Goal: Ask a question: Seek information or help from site administrators or community

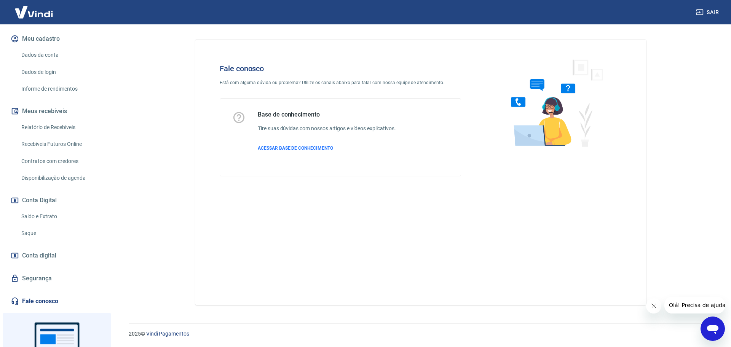
scroll to position [143, 0]
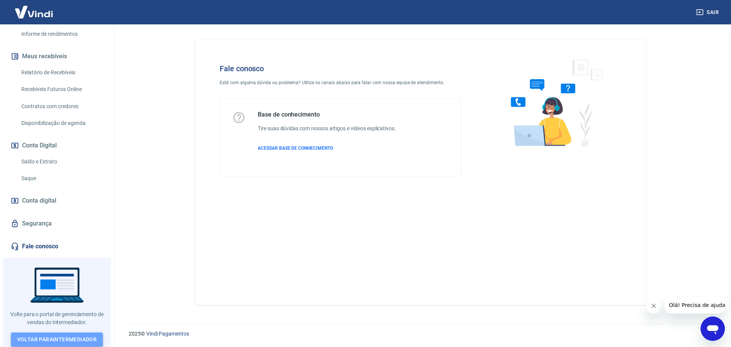
click at [58, 339] on link "Voltar para Intermediador" at bounding box center [57, 339] width 92 height 14
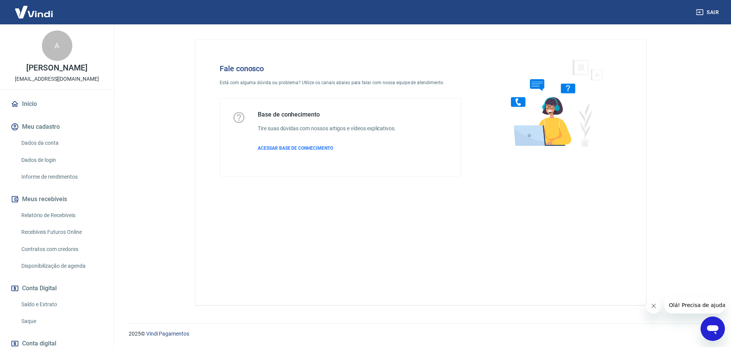
click at [703, 326] on div "Abrir janela de mensagens" at bounding box center [712, 328] width 23 height 23
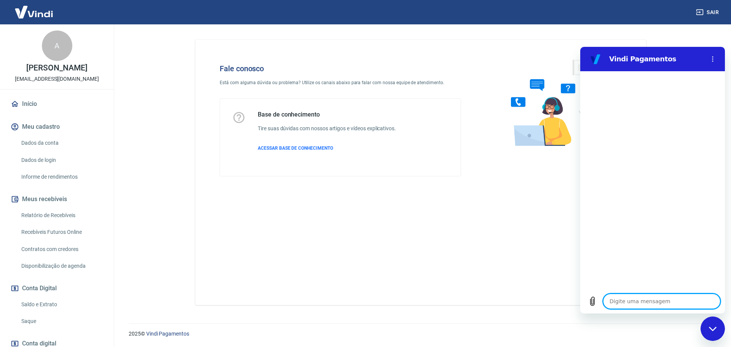
type textarea "F"
type textarea "x"
type textarea "Fa"
type textarea "x"
type textarea "Fal"
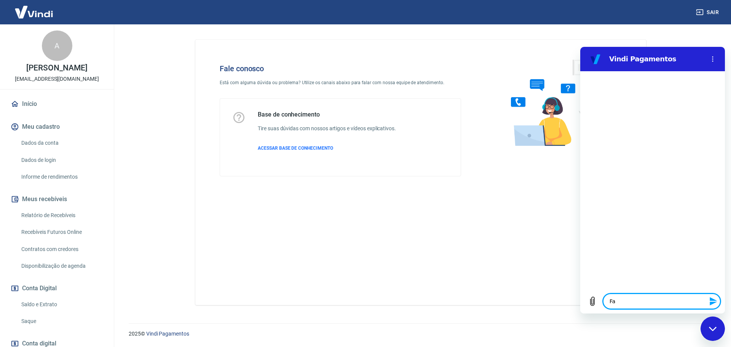
type textarea "x"
type textarea "Fala"
type textarea "x"
type textarea "Falar"
type textarea "x"
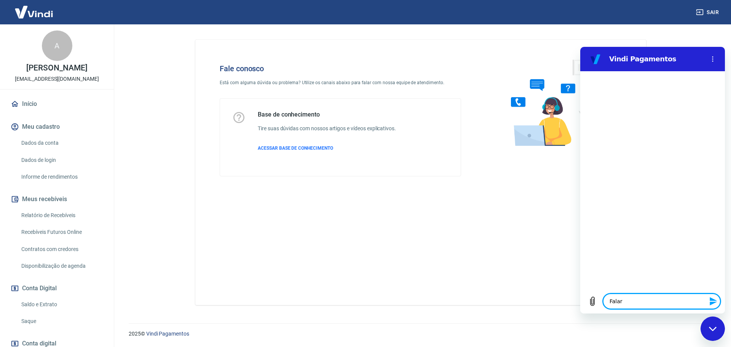
type textarea "Falar"
type textarea "x"
type textarea "Falar c"
type textarea "x"
type textarea "Falar co"
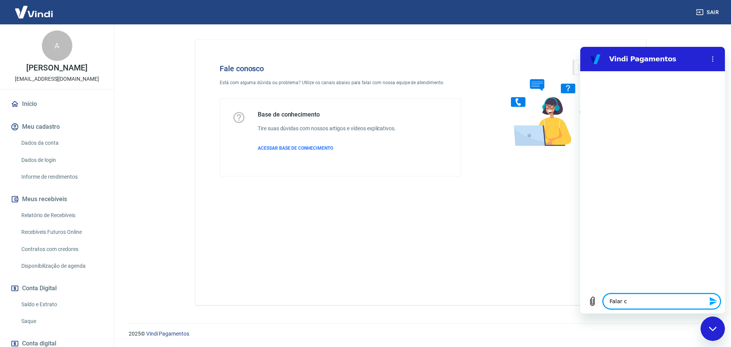
type textarea "x"
type textarea "Falar com"
type textarea "x"
type textarea "Falar com"
type textarea "x"
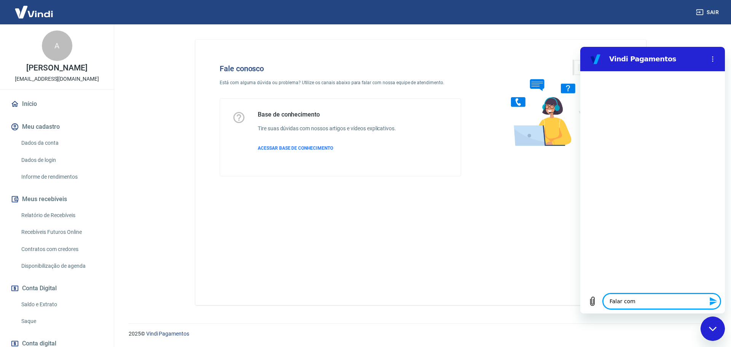
type textarea "Falar com a"
type textarea "x"
type textarea "Falar com at"
type textarea "x"
type textarea "Falar com ate"
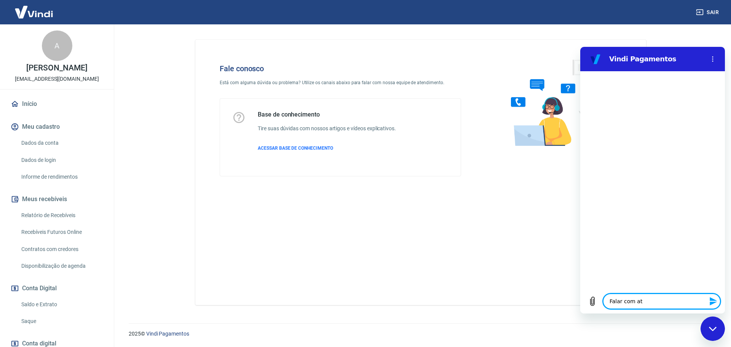
type textarea "x"
type textarea "Falar com [GEOGRAPHIC_DATA]"
type textarea "x"
type textarea "Falar com atend"
type textarea "x"
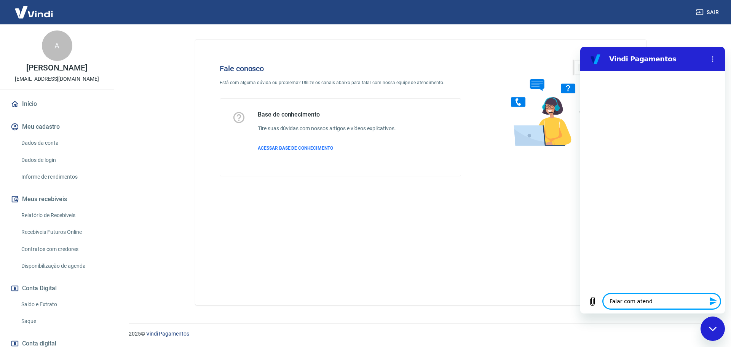
type textarea "Falar com atende"
type textarea "x"
type textarea "Falar com atenden"
type textarea "x"
type textarea "Falar com atendent"
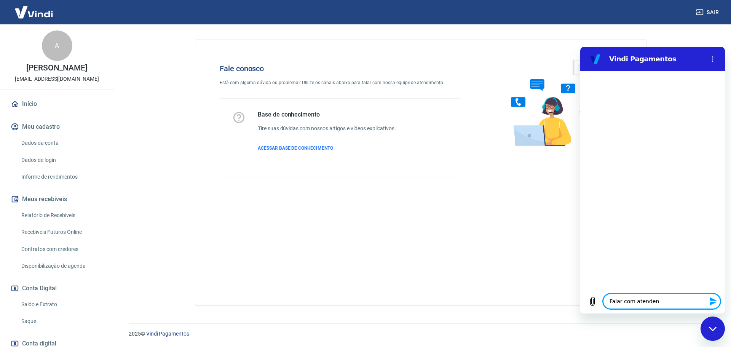
type textarea "x"
type textarea "Falar com atendente"
type textarea "x"
type textarea "F"
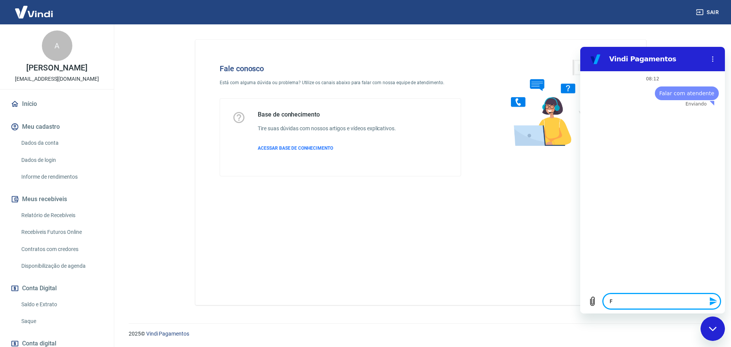
type textarea "x"
type textarea "Fa"
type textarea "x"
type textarea "Fal"
type textarea "x"
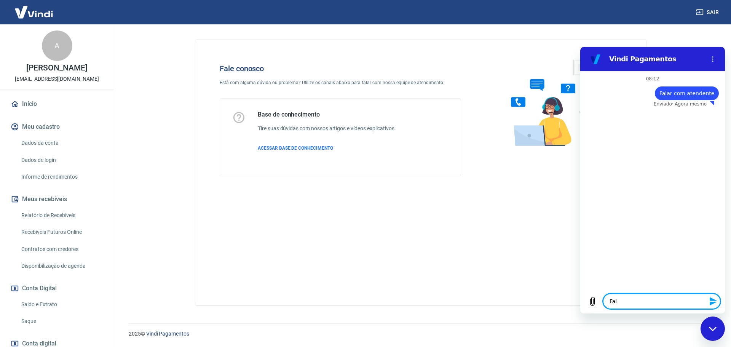
type textarea "Fala"
type textarea "x"
type textarea "Falar"
type textarea "x"
type textarea "Falar"
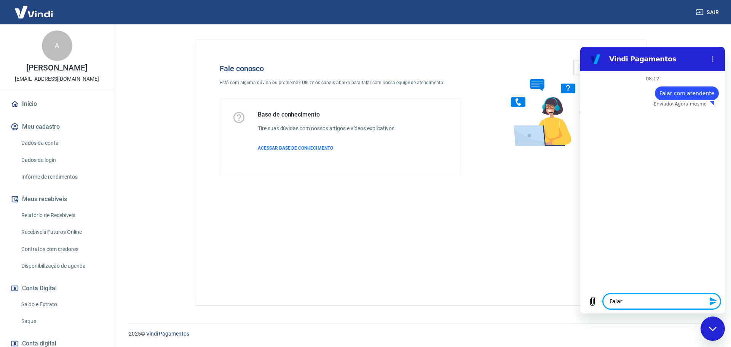
type textarea "x"
type textarea "Falar c"
type textarea "x"
type textarea "Falar co"
type textarea "x"
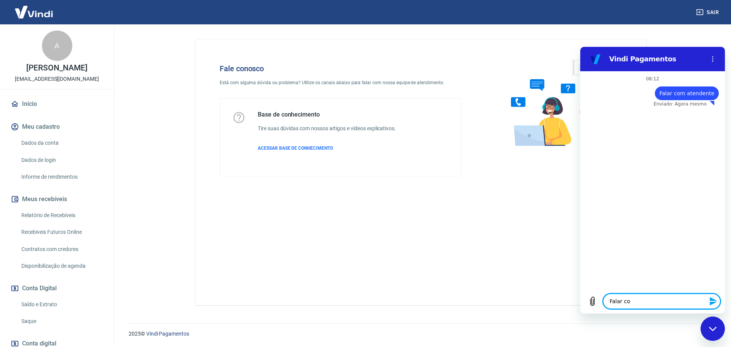
type textarea "Falar com"
type textarea "x"
type textarea "Falar com"
type textarea "x"
type textarea "Falar com a"
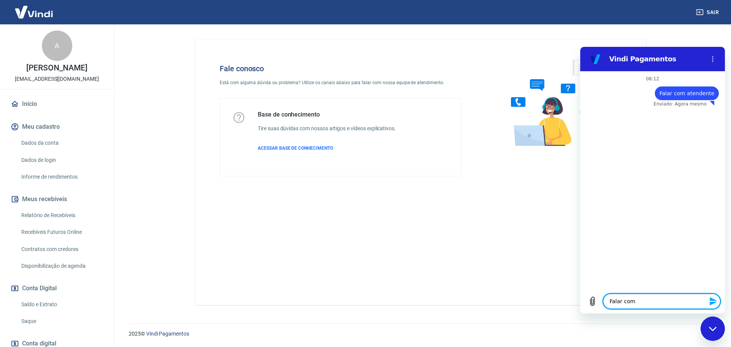
type textarea "x"
type textarea "Falar com at"
type textarea "x"
type textarea "Falar com ate"
type textarea "x"
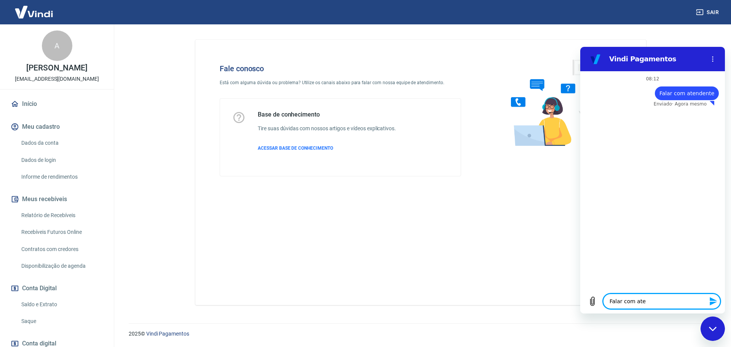
type textarea "Falar com [GEOGRAPHIC_DATA]"
type textarea "x"
type textarea "Falar com atend"
type textarea "x"
type textarea "Falar com atende"
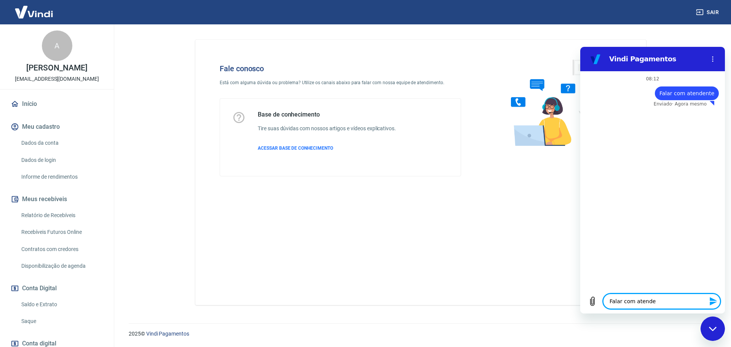
type textarea "x"
type textarea "Falar com atenden"
type textarea "x"
type textarea "Falar com atendent"
type textarea "x"
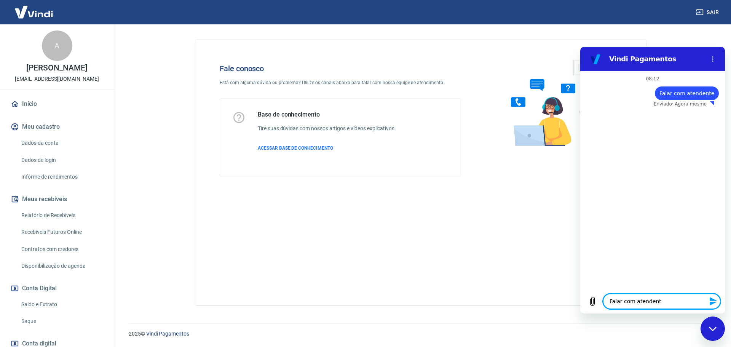
type textarea "Falar com atendente"
type textarea "x"
type textarea "F"
type textarea "x"
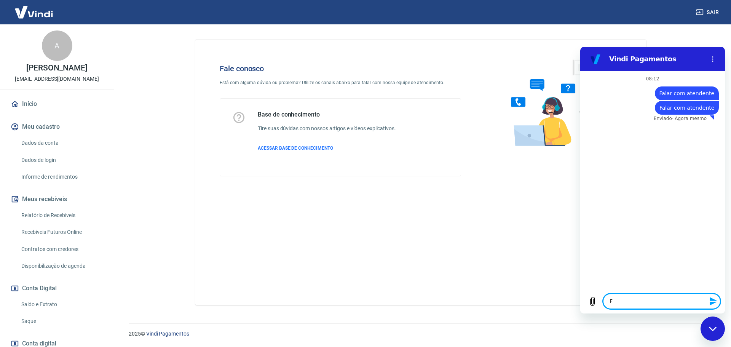
type textarea "Fa"
type textarea "x"
type textarea "Fal"
type textarea "x"
type textarea "Fala"
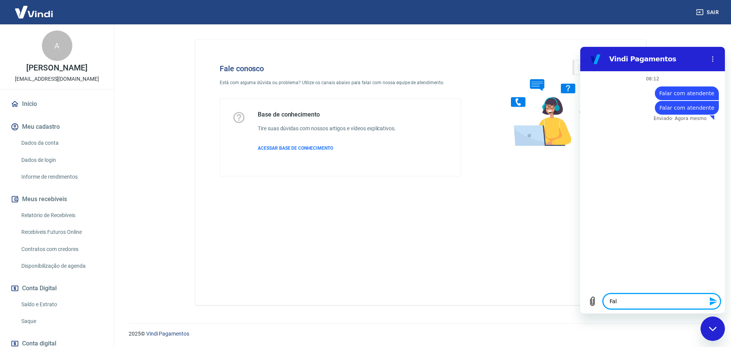
type textarea "x"
type textarea "Falar"
type textarea "x"
type textarea "Falar"
type textarea "x"
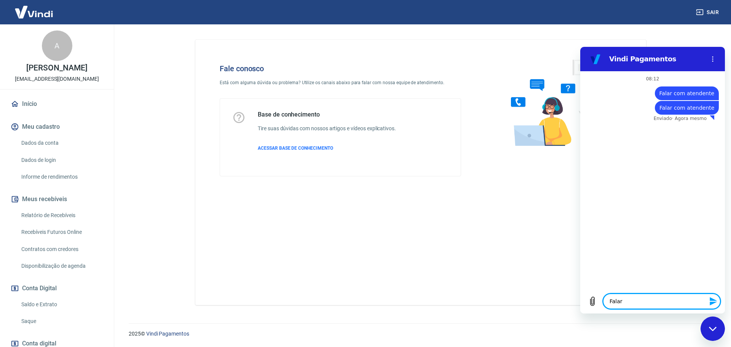
type textarea "Falar c"
type textarea "x"
type textarea "Falar co"
type textarea "x"
type textarea "Falar com"
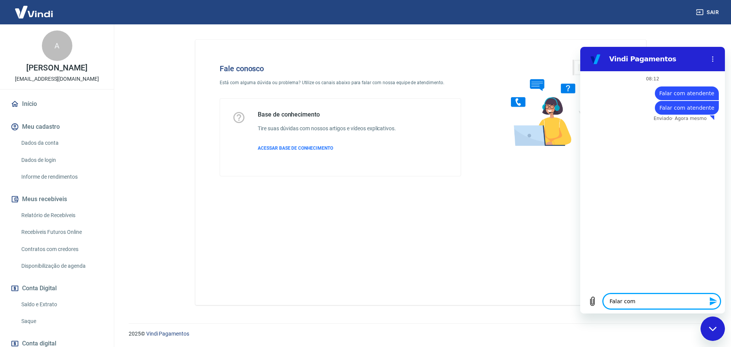
type textarea "x"
type textarea "Falar com"
type textarea "x"
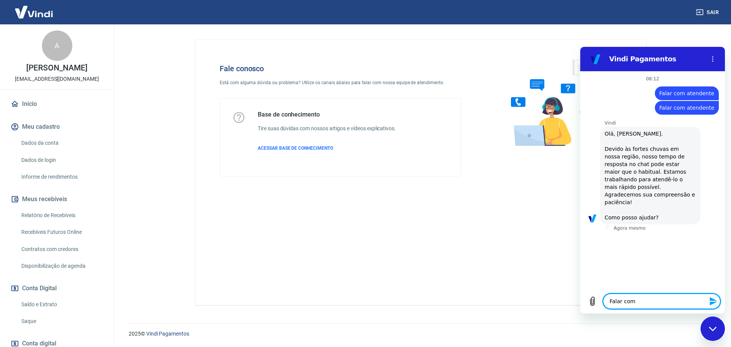
type textarea "Falar com a"
type textarea "x"
type textarea "Falar com at"
type textarea "x"
type textarea "Falar com ate"
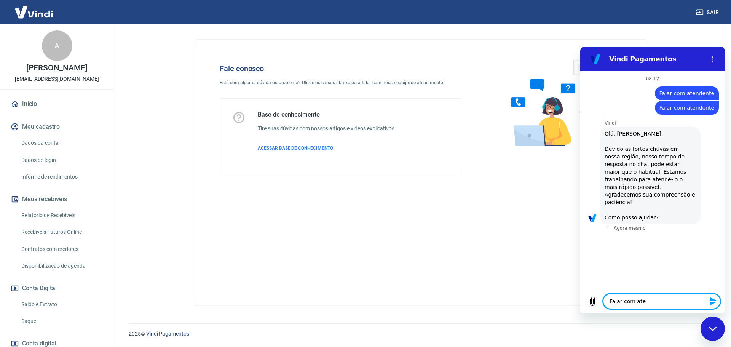
type textarea "x"
type textarea "Falar com [GEOGRAPHIC_DATA]"
type textarea "x"
type textarea "Falar com atend"
type textarea "x"
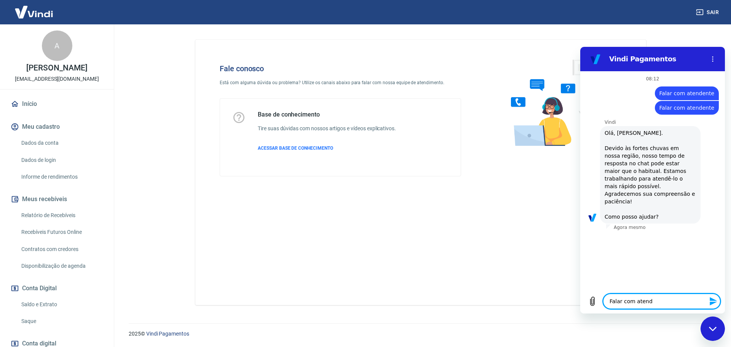
type textarea "Falar com atende"
type textarea "x"
type textarea "Falar com atenden"
type textarea "x"
type textarea "Falar com atendent"
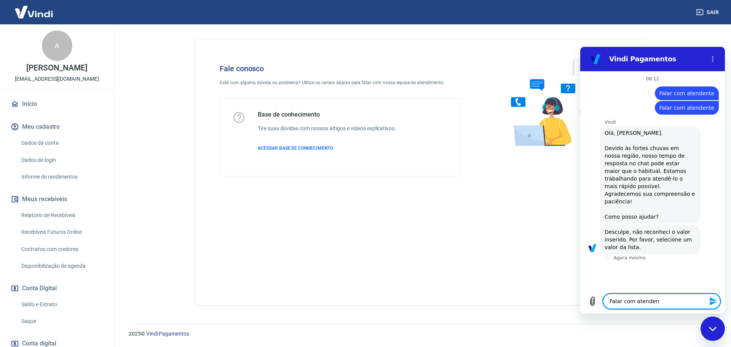
type textarea "x"
type textarea "Falar com atendente"
type textarea "x"
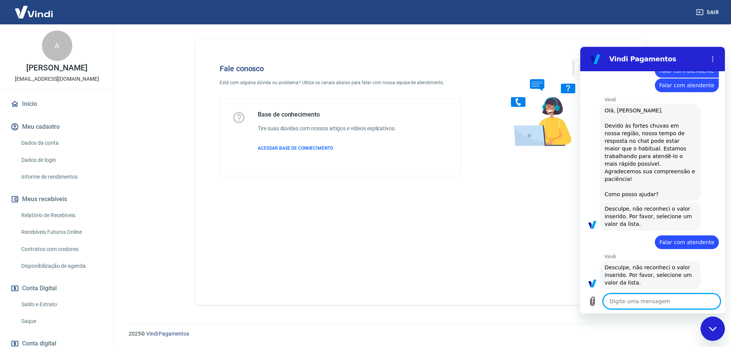
scroll to position [24, 0]
type textarea "F"
type textarea "x"
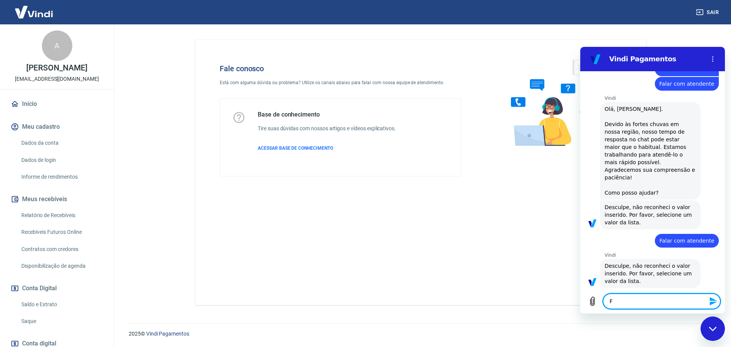
type textarea "Fa"
type textarea "x"
type textarea "Fal"
type textarea "x"
type textarea "Fala"
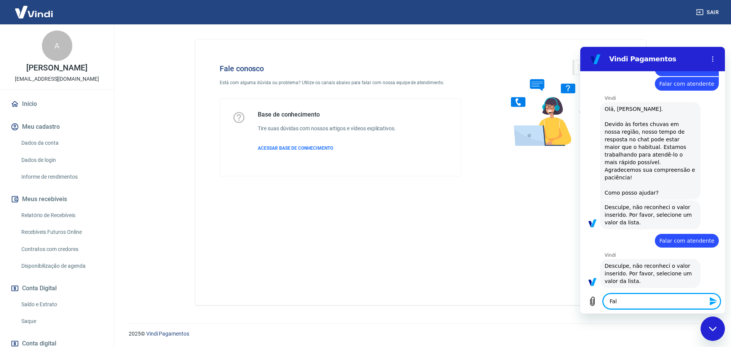
type textarea "x"
type textarea "Falar"
type textarea "x"
type textarea "Falar"
type textarea "x"
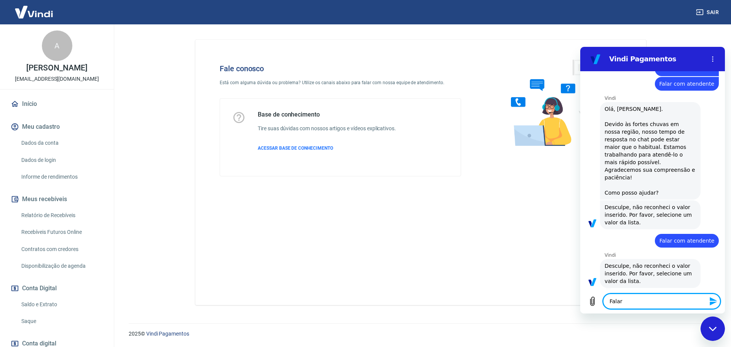
type textarea "Falar c"
type textarea "x"
type textarea "Falar co"
type textarea "x"
type textarea "Falar com"
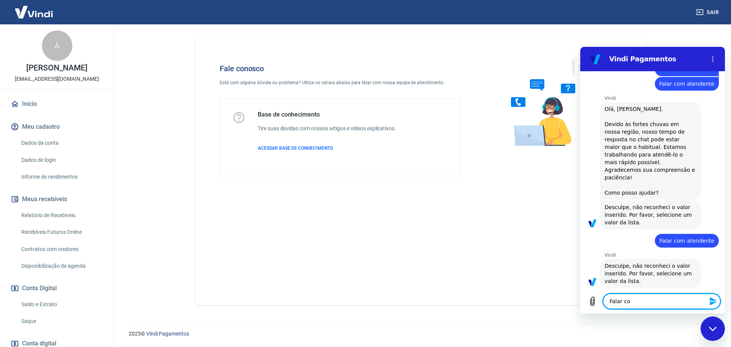
type textarea "x"
type textarea "Falar com"
type textarea "x"
type textarea "Falar com a"
type textarea "x"
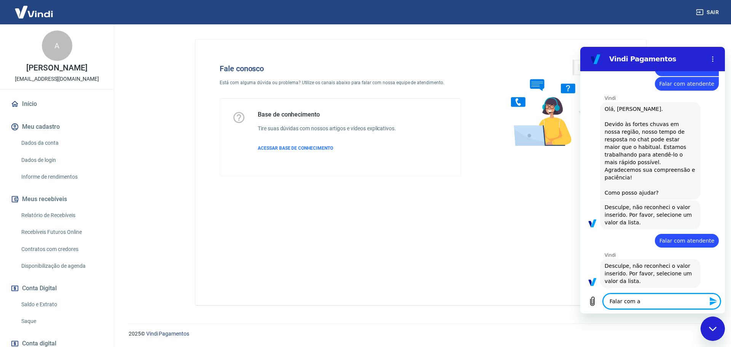
type textarea "Falar com at"
type textarea "x"
type textarea "Falar com ate"
type textarea "x"
type textarea "Falar com [GEOGRAPHIC_DATA]"
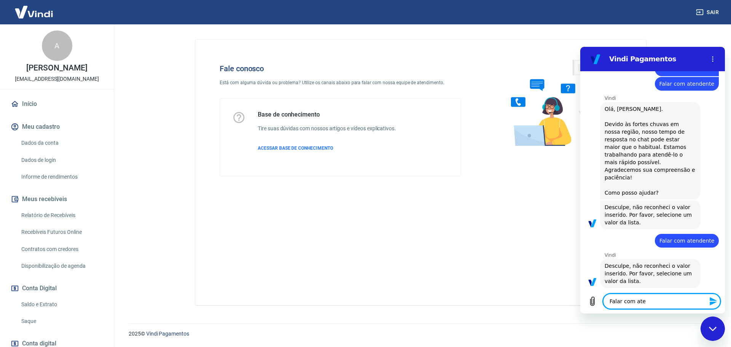
type textarea "x"
type textarea "Falar com atend"
type textarea "x"
type textarea "Falar com atende"
type textarea "x"
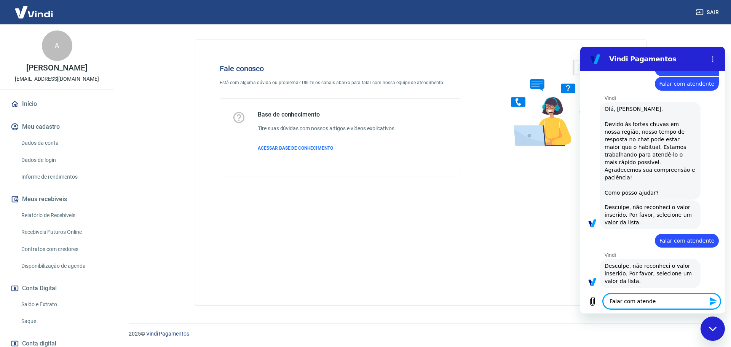
type textarea "Falar com atenden"
type textarea "x"
type textarea "Falar com atendent"
type textarea "x"
type textarea "Falar com atendente"
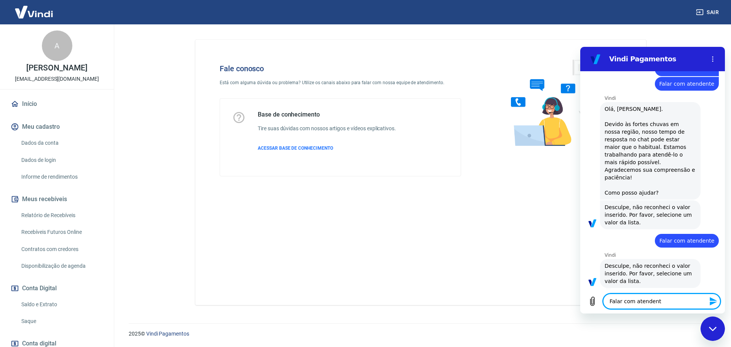
type textarea "x"
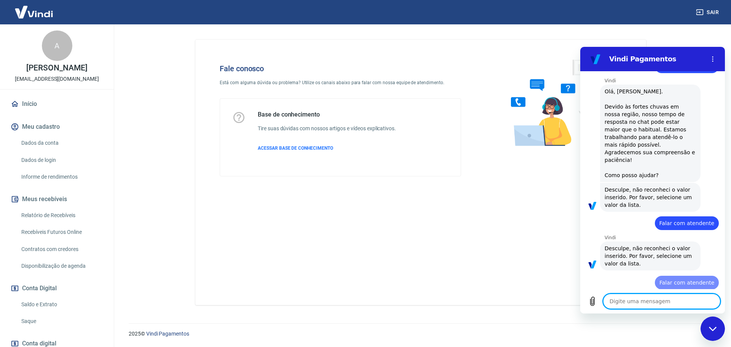
type textarea "x"
type textarea "F"
type textarea "x"
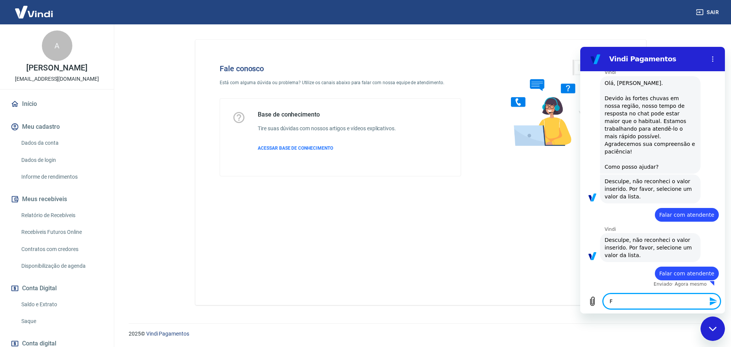
type textarea "Fa"
type textarea "x"
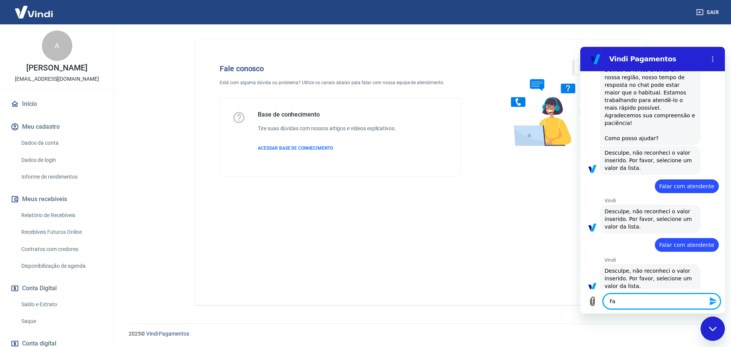
type textarea "Fal"
type textarea "x"
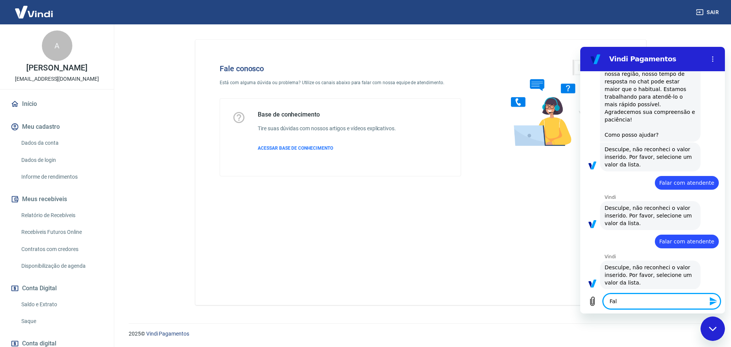
type textarea "Fala"
type textarea "x"
type textarea "Falar"
type textarea "x"
type textarea "Falar"
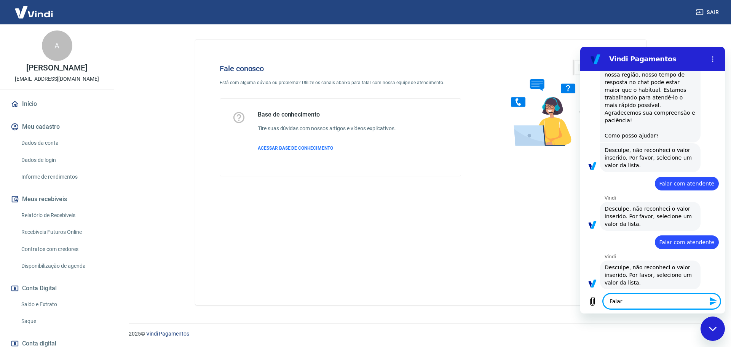
type textarea "x"
type textarea "Falar c"
type textarea "x"
type textarea "Falar co"
type textarea "x"
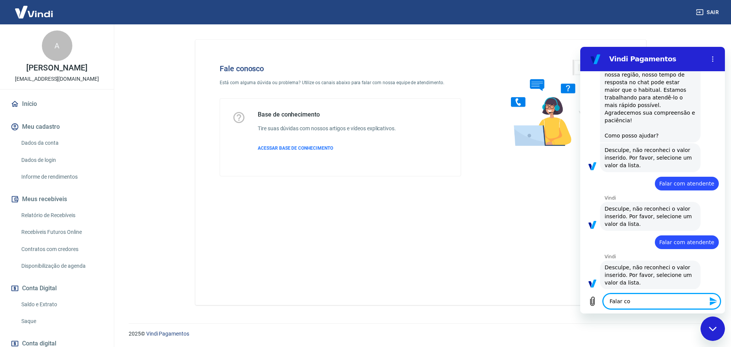
type textarea "Falar com"
type textarea "x"
type textarea "Falar com"
type textarea "x"
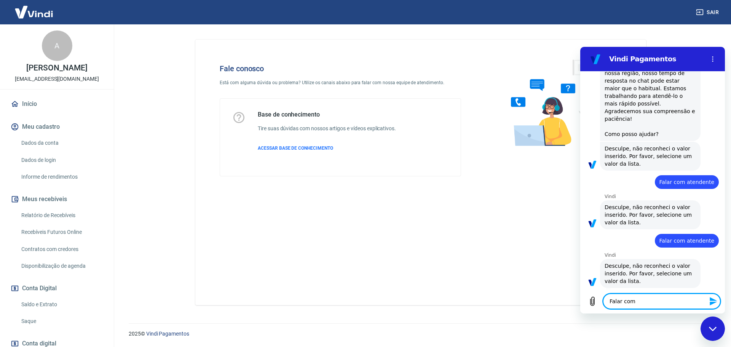
type textarea "Falar com a"
type textarea "x"
type textarea "Falar com at"
type textarea "x"
type textarea "Falar com ate"
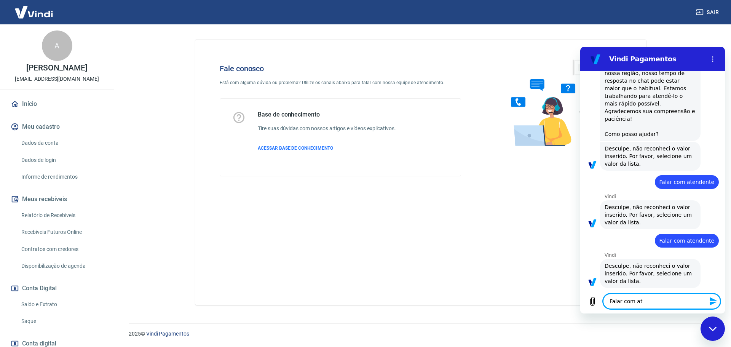
type textarea "x"
type textarea "Falar com [GEOGRAPHIC_DATA]"
type textarea "x"
type textarea "Falar com atend"
type textarea "x"
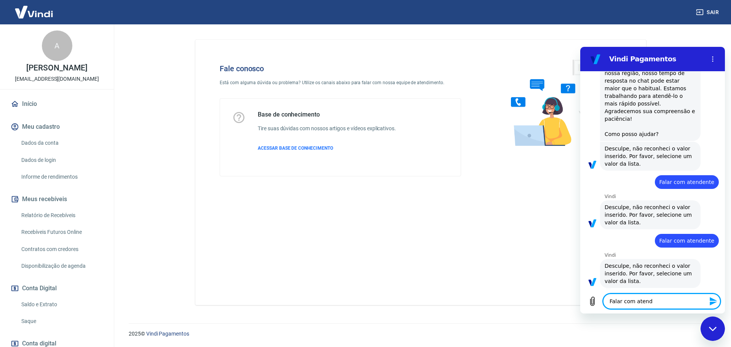
type textarea "Falar com atende"
type textarea "x"
type textarea "Falar com atenden"
type textarea "x"
type textarea "Falar com atendent"
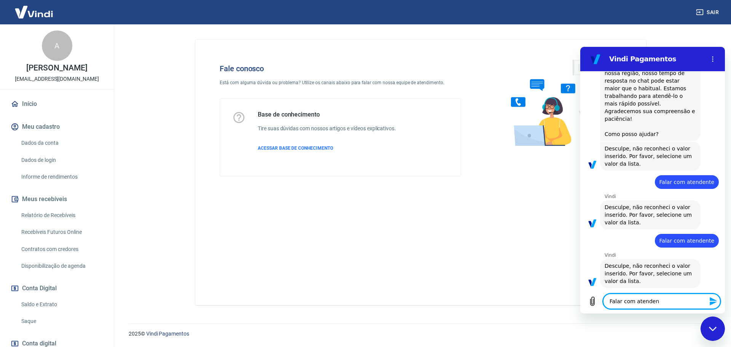
type textarea "x"
type textarea "Falar com atendente"
type textarea "x"
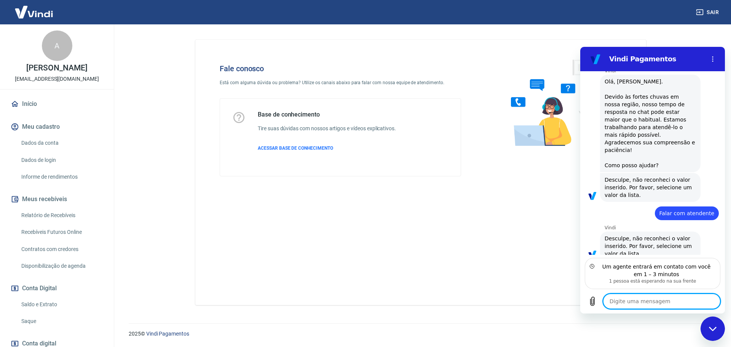
scroll to position [48, 0]
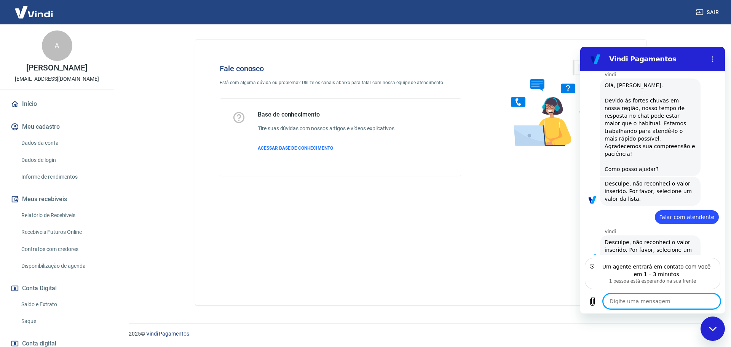
type textarea "x"
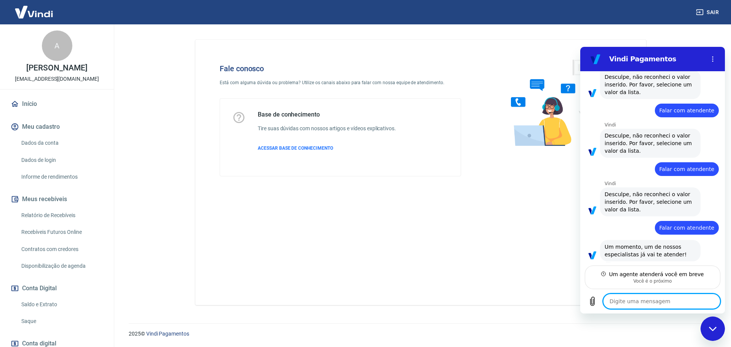
scroll to position [154, 0]
click at [652, 300] on textarea at bounding box center [661, 300] width 117 height 15
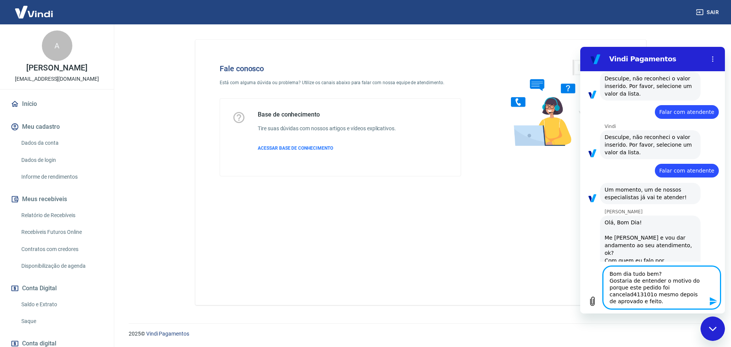
scroll to position [10, 0]
drag, startPoint x: 631, startPoint y: 286, endPoint x: 649, endPoint y: 284, distance: 17.5
click at [649, 284] on textarea "Bom dia tudo bem? Gostaria de entender o motivo do porque este pedido foi cance…" at bounding box center [661, 287] width 117 height 43
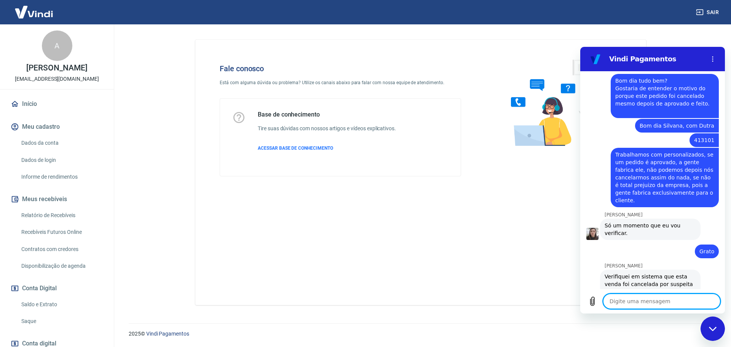
scroll to position [420, 0]
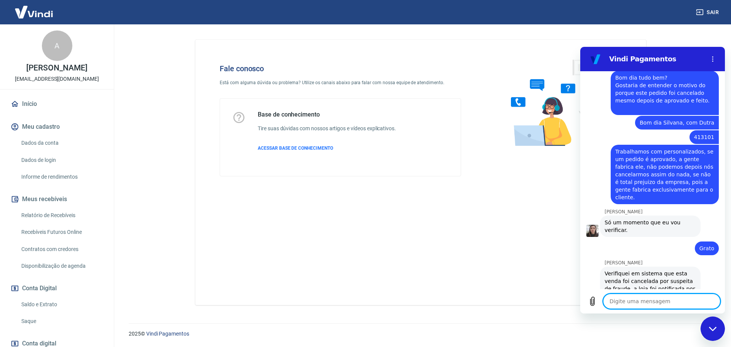
click at [642, 302] on textarea at bounding box center [661, 300] width 117 height 15
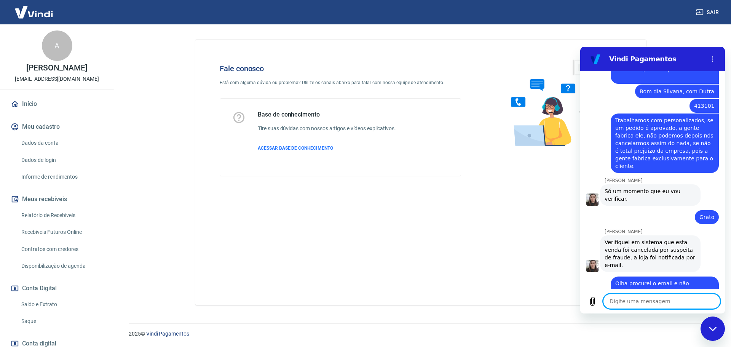
scroll to position [453, 0]
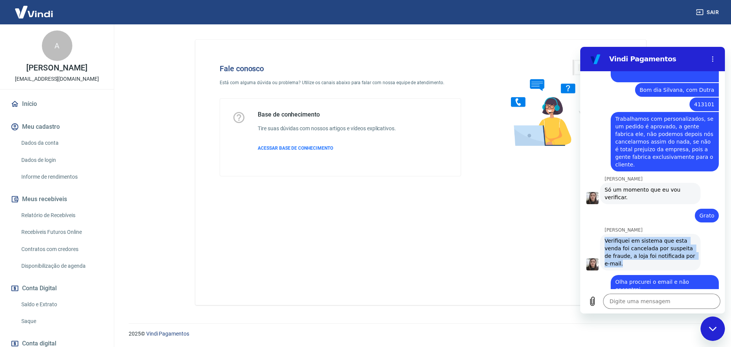
drag, startPoint x: 601, startPoint y: 216, endPoint x: 625, endPoint y: 239, distance: 33.4
click at [625, 239] on div "[PERSON_NAME] diz: Verifiquei em sistema que esta venda foi cancelada por suspe…" at bounding box center [650, 252] width 100 height 37
copy span "Verifiquei em sistema que esta venda foi cancelada por suspeita de fraude, a lo…"
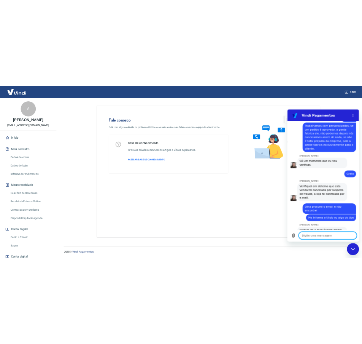
scroll to position [493, 0]
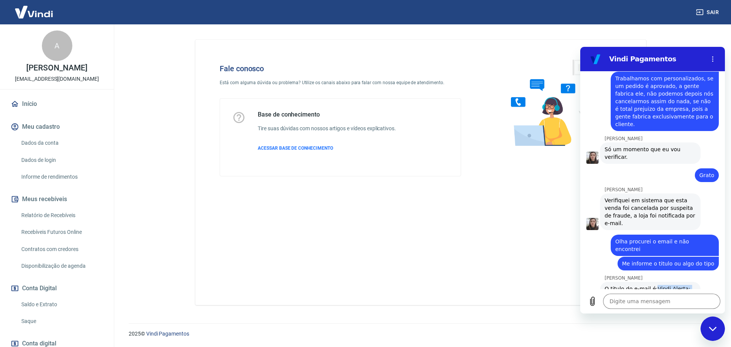
drag, startPoint x: 653, startPoint y: 258, endPoint x: 638, endPoint y: 276, distance: 22.4
click at [638, 285] on div "O titulo do e-mail é: [PERSON_NAME]: Urgente_suspenda a entrega do pedido 413101" at bounding box center [650, 296] width 91 height 23
copy link "Vindi Alerta: Urgente_suspenda a entrega do pedido 413101"
click at [636, 286] on link "Vindi Alerta: Urgente_suspenda a entrega do pedido 413101" at bounding box center [648, 296] width 86 height 21
drag, startPoint x: 652, startPoint y: 258, endPoint x: 638, endPoint y: 273, distance: 20.5
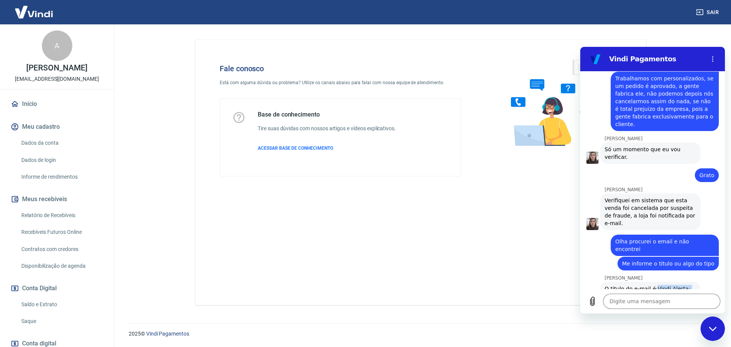
click at [638, 285] on div "O titulo do e-mail é: [PERSON_NAME]: Urgente_suspenda a entrega do pedido 413101" at bounding box center [650, 296] width 91 height 23
copy div "Vindi Alerta: Urgente_suspenda a entrega do pedido 413101"
click at [640, 302] on textarea at bounding box center [661, 300] width 117 height 15
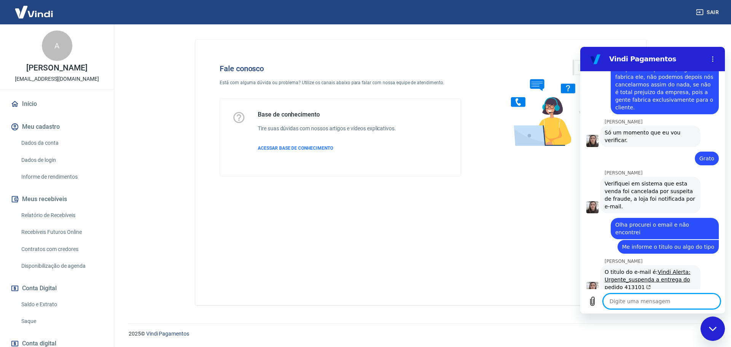
scroll to position [511, 0]
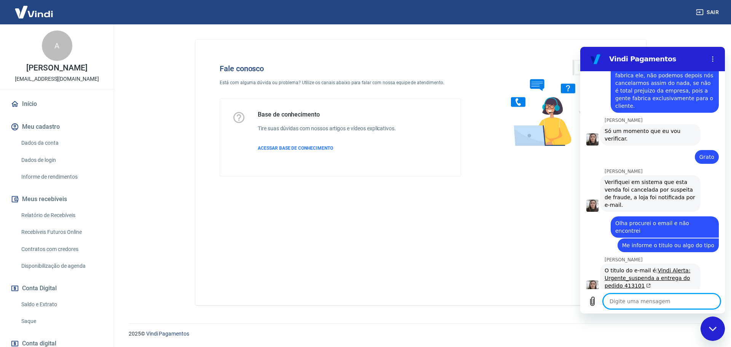
click at [627, 303] on textarea at bounding box center [661, 300] width 117 height 15
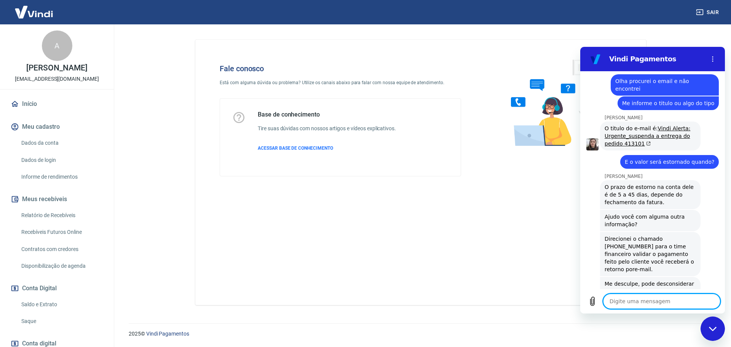
scroll to position [655, 0]
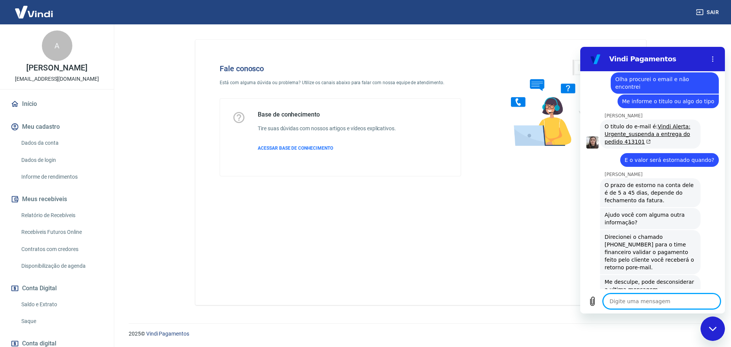
click at [642, 300] on textarea at bounding box center [661, 300] width 117 height 15
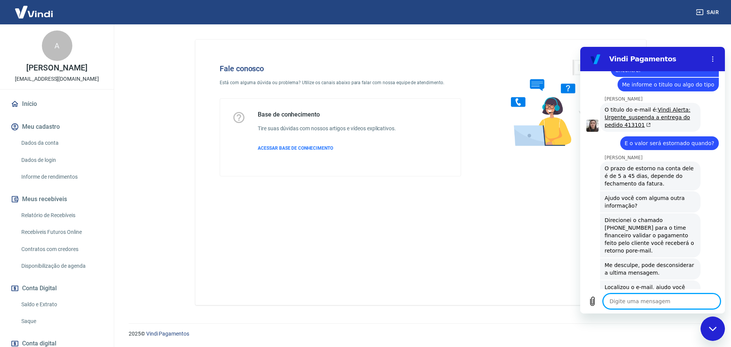
scroll to position [673, 0]
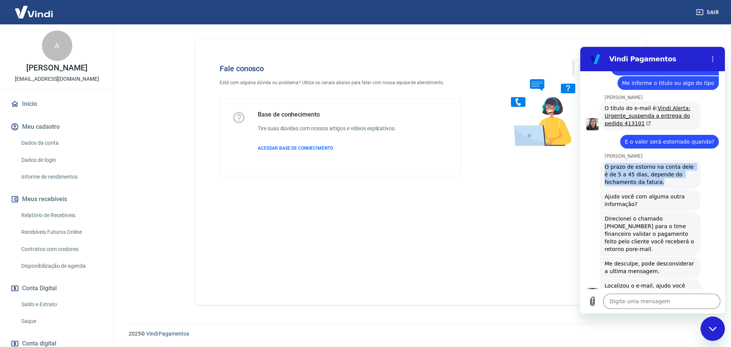
drag, startPoint x: 671, startPoint y: 156, endPoint x: 602, endPoint y: 137, distance: 71.2
click at [602, 160] on div "[PERSON_NAME] diz: O prazo de estorno na conta dele é de 5 a 45 dias, depende d…" at bounding box center [650, 174] width 100 height 29
copy span "O prazo de estorno na conta dele é de 5 a 45 dias, depende do fechamento da fat…"
click at [632, 300] on textarea at bounding box center [661, 300] width 117 height 15
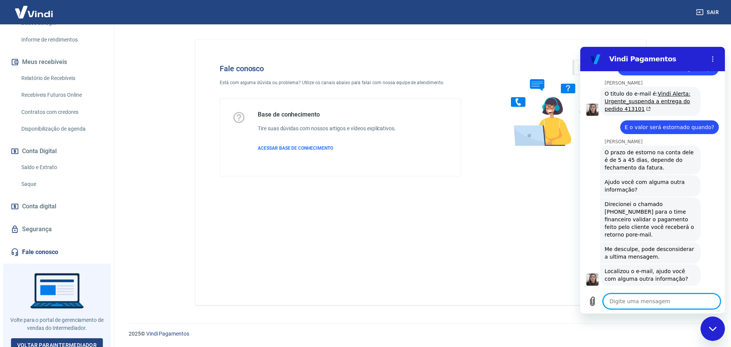
scroll to position [143, 0]
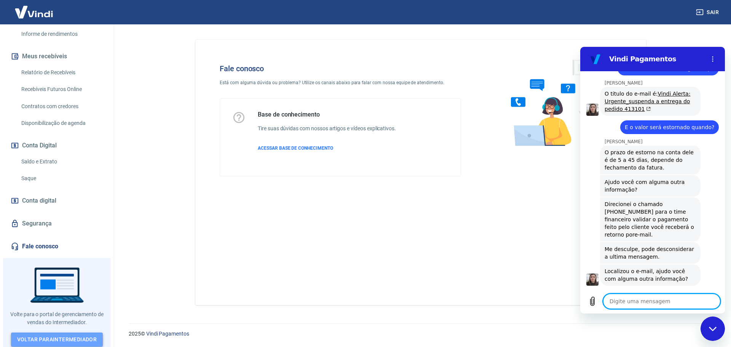
click at [64, 333] on link "Voltar para Intermediador" at bounding box center [57, 339] width 92 height 14
